Goal: Ask a question

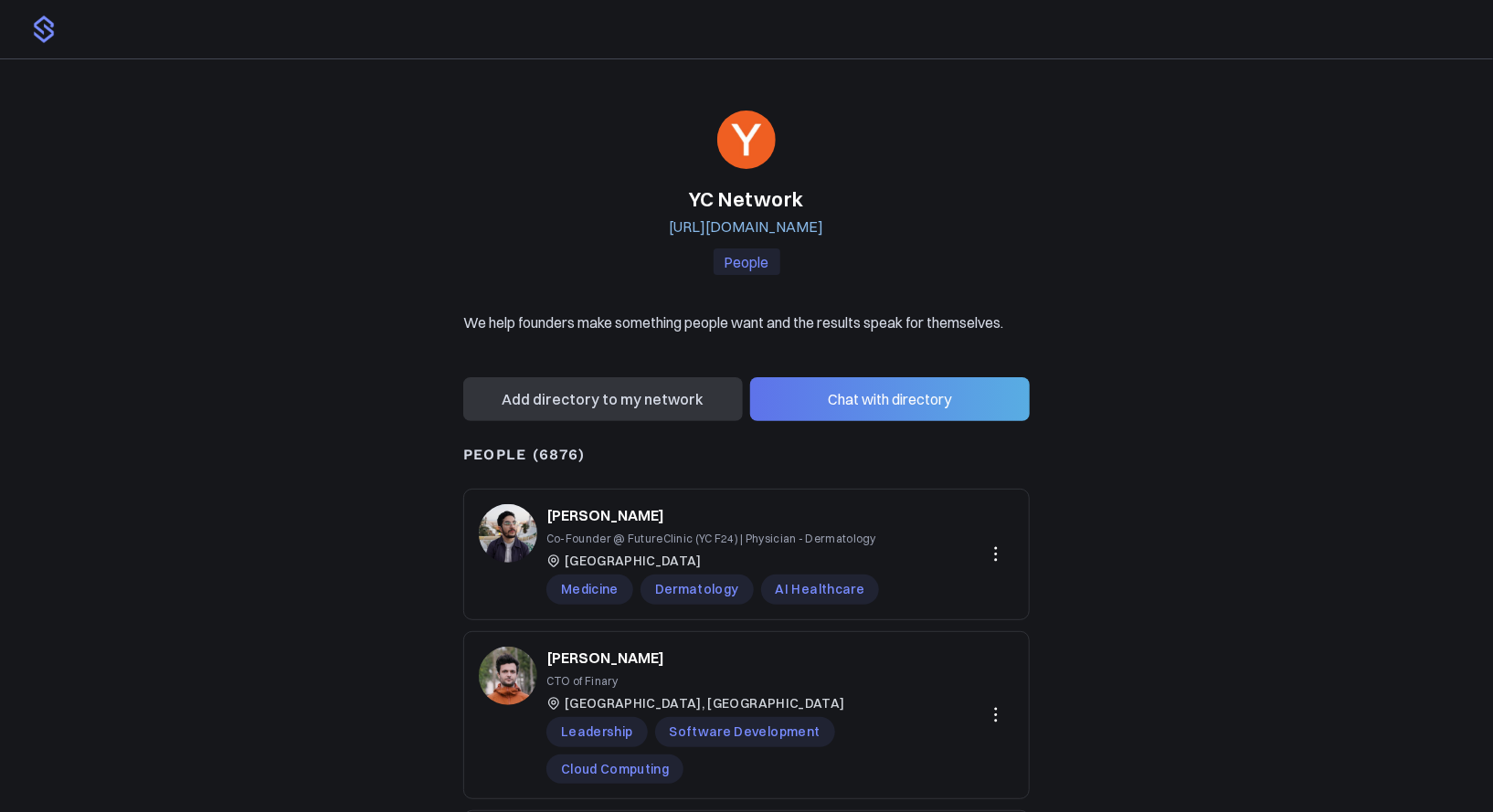
click at [895, 401] on button "Chat with directory" at bounding box center [890, 399] width 280 height 44
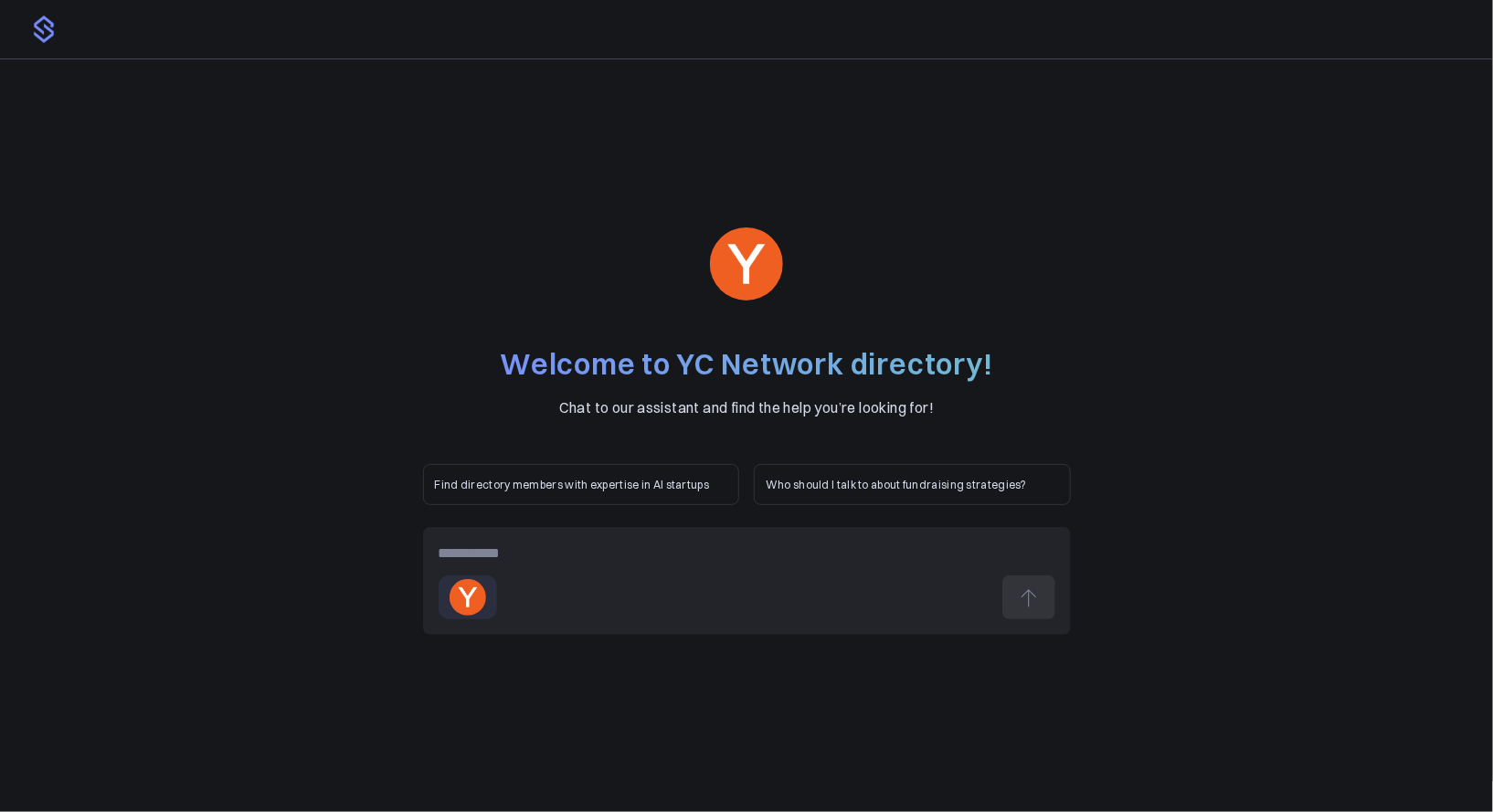
click at [848, 487] on p "Who should I talk to about fundraising strategies?" at bounding box center [913, 484] width 294 height 17
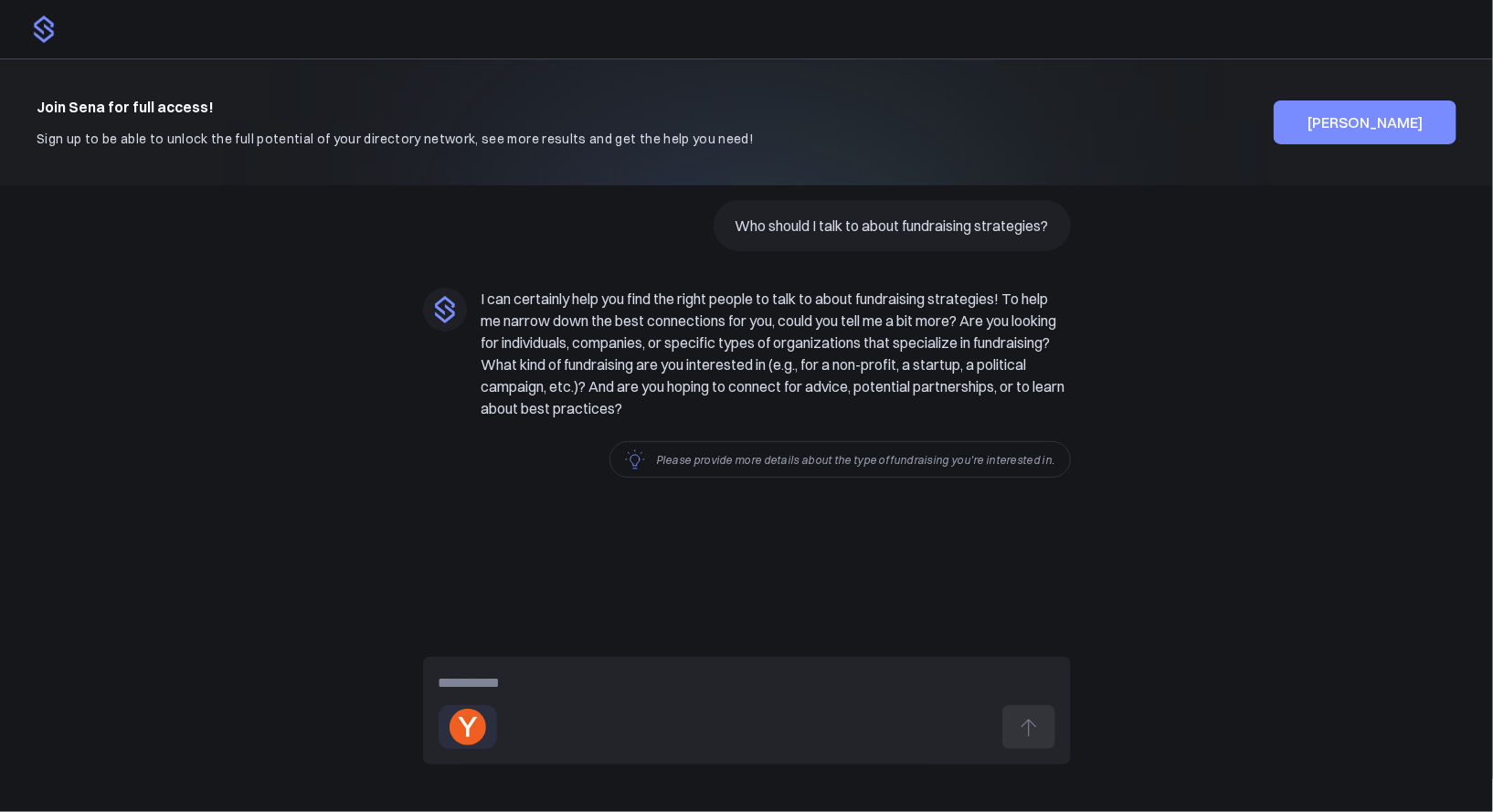
paste div
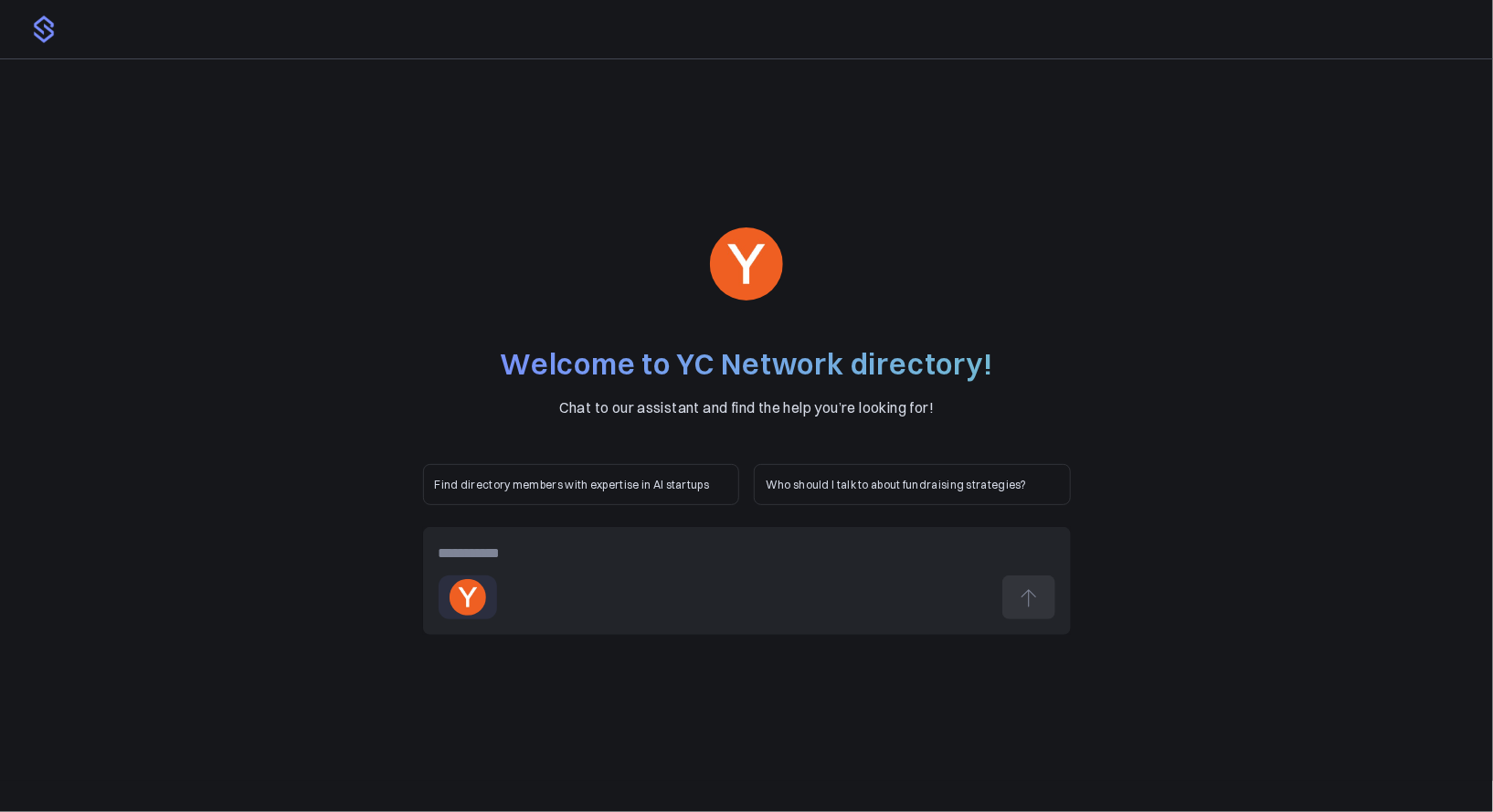
click at [683, 542] on div at bounding box center [747, 553] width 617 height 22
